Goal: Complete application form

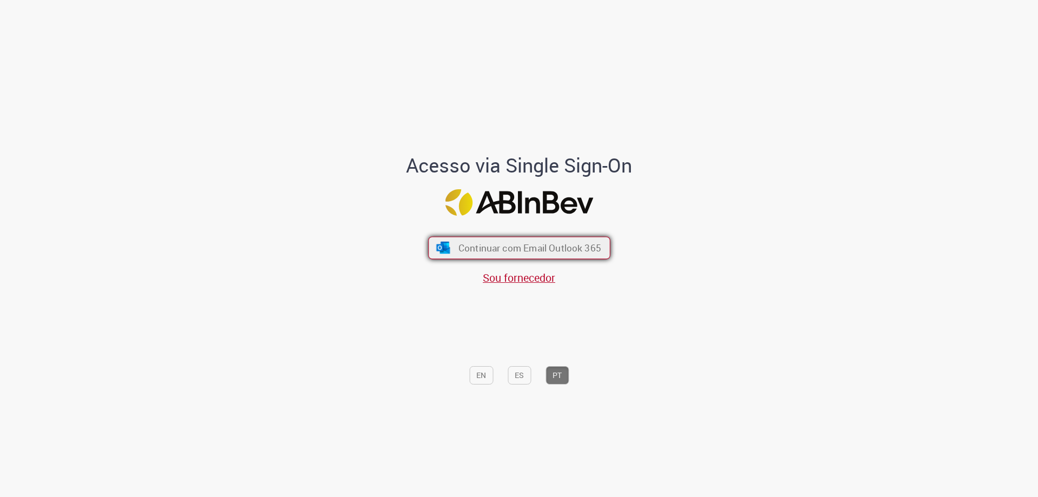
click at [571, 248] on span "Continuar com Email Outlook 365" at bounding box center [529, 248] width 143 height 12
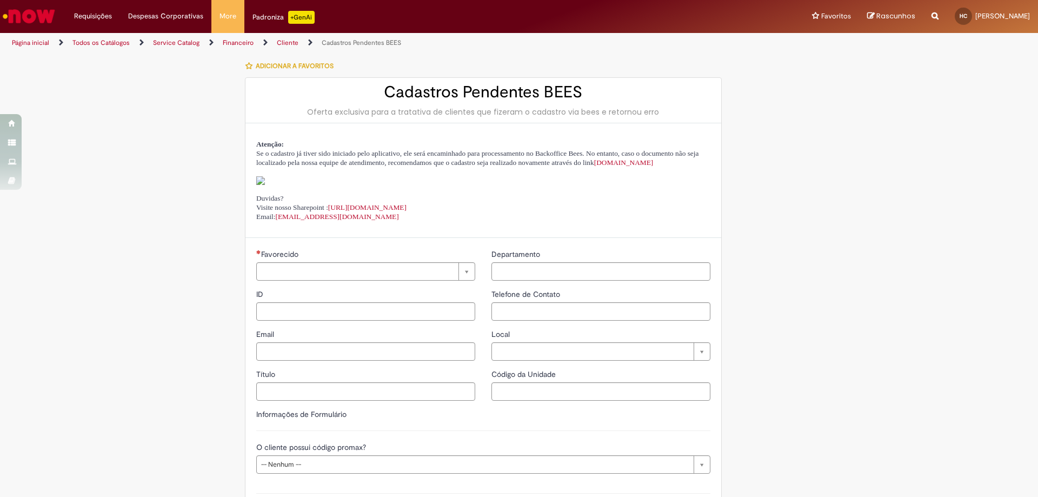
type input "**********"
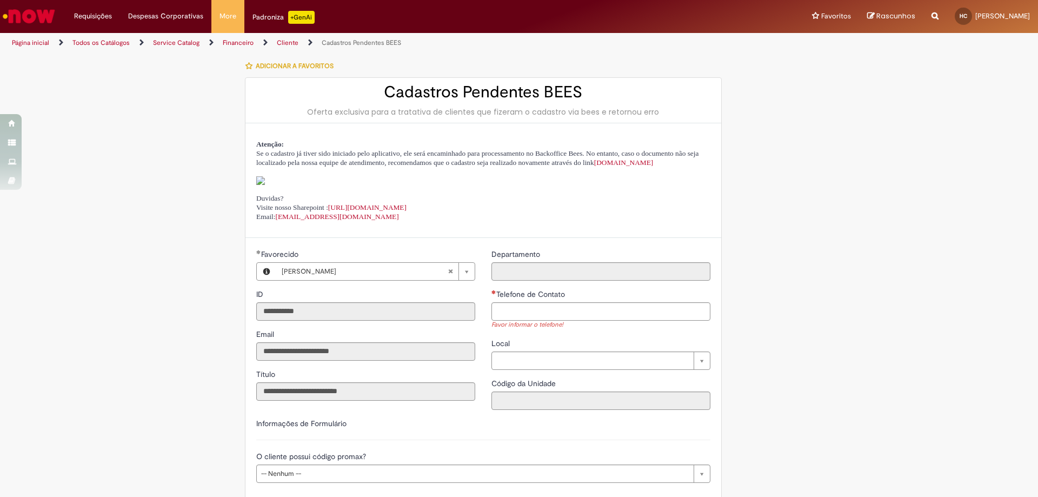
scroll to position [162, 0]
